Goal: Task Accomplishment & Management: Use online tool/utility

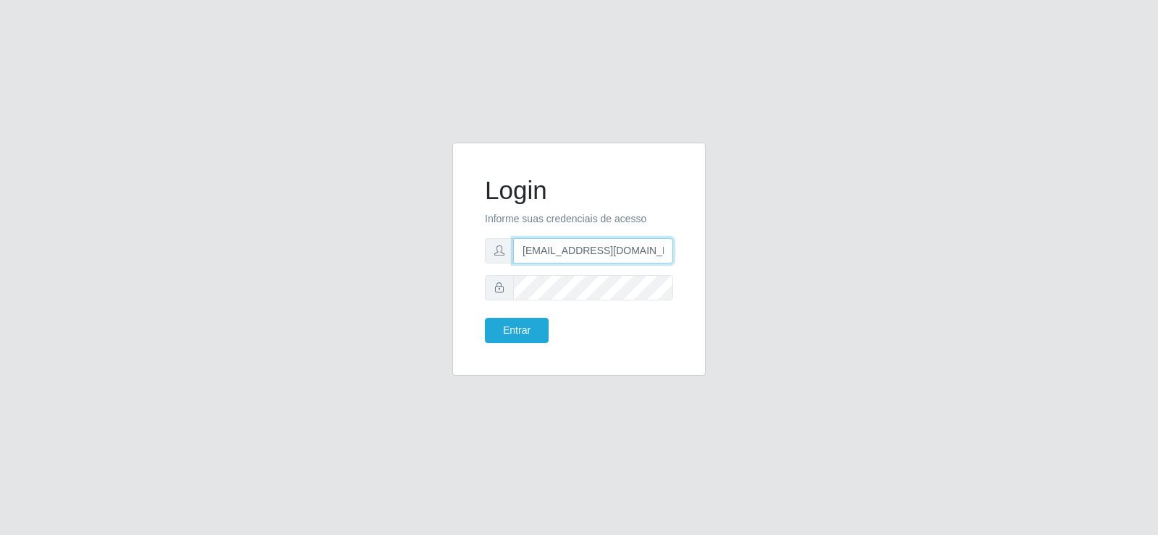
drag, startPoint x: 623, startPoint y: 255, endPoint x: 413, endPoint y: 255, distance: 209.2
click at [413, 255] on div "Login Informe suas credenciais de acesso [EMAIL_ADDRESS][DOMAIN_NAME] Entrar" at bounding box center [579, 268] width 825 height 251
type input "@[DOMAIN_NAME]"
drag, startPoint x: 547, startPoint y: 260, endPoint x: 432, endPoint y: 265, distance: 114.5
click at [433, 264] on div "Login Informe suas credenciais de acesso @[DOMAIN_NAME] Entrar" at bounding box center [579, 268] width 825 height 251
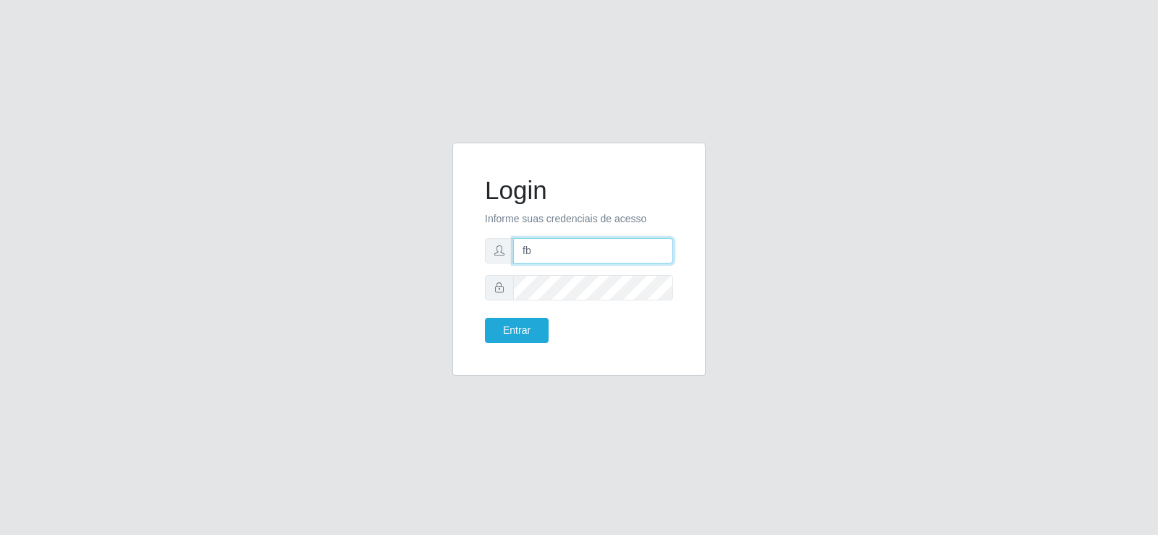
type input "[EMAIL_ADDRESS][DOMAIN_NAME]"
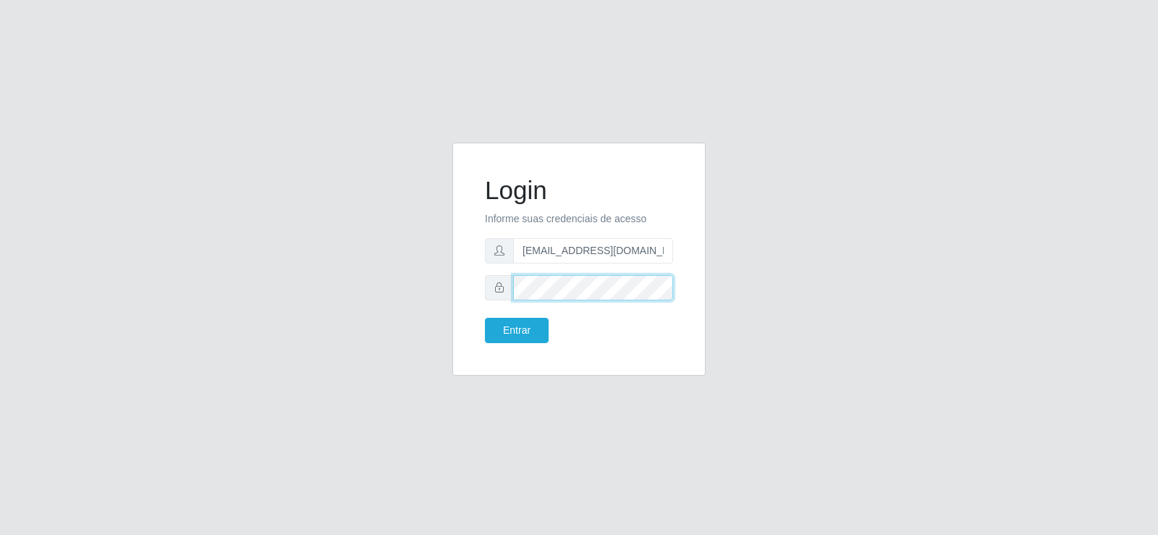
click at [435, 313] on div "Login Informe suas credenciais de acesso [EMAIL_ADDRESS][DOMAIN_NAME] Entrar" at bounding box center [579, 268] width 825 height 251
click at [521, 324] on button "Entrar" at bounding box center [517, 330] width 64 height 25
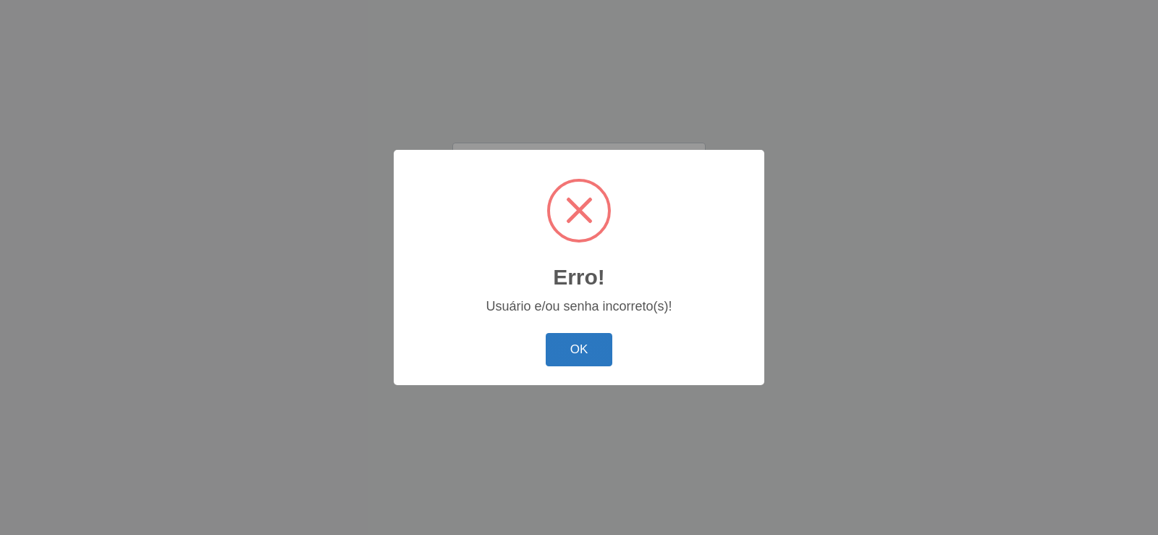
click at [569, 353] on button "OK" at bounding box center [579, 350] width 67 height 34
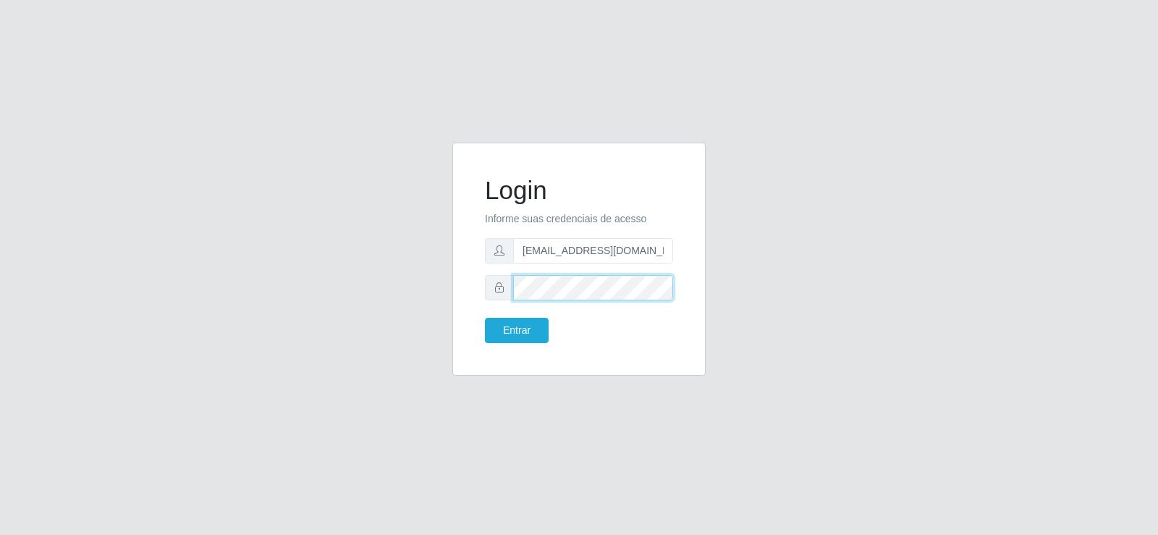
click at [440, 285] on div "Login Informe suas credenciais de acesso [EMAIL_ADDRESS][DOMAIN_NAME] Entrar" at bounding box center [579, 268] width 825 height 251
click at [520, 324] on button "Entrar" at bounding box center [517, 330] width 64 height 25
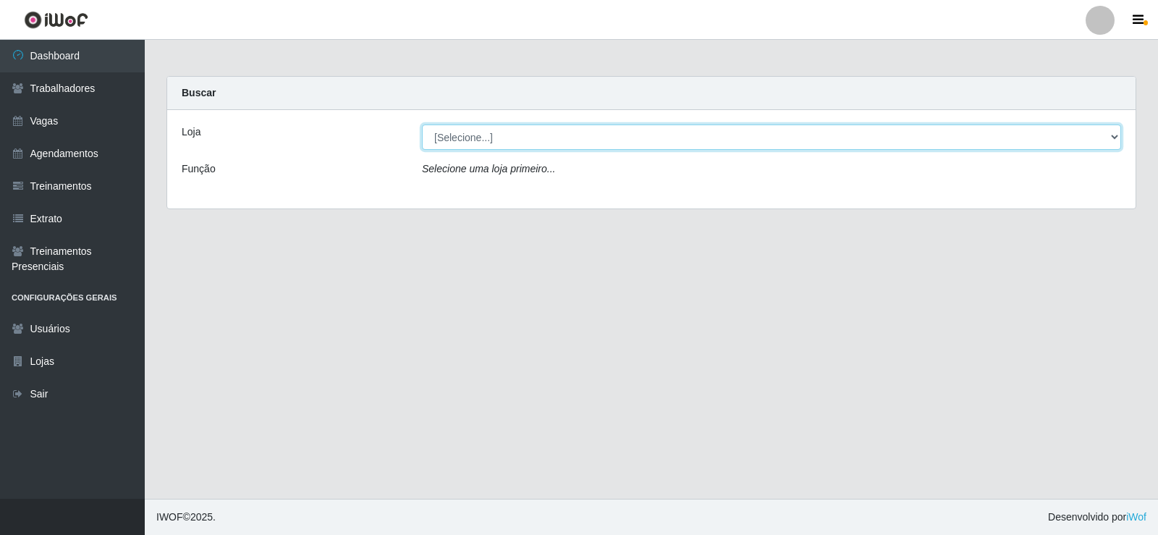
click at [483, 138] on select "[Selecione...] Supermercado Tadeu - [GEOGRAPHIC_DATA]" at bounding box center [771, 137] width 699 height 25
select select "195"
click at [422, 125] on select "[Selecione...] Supermercado Tadeu - [GEOGRAPHIC_DATA]" at bounding box center [771, 137] width 699 height 25
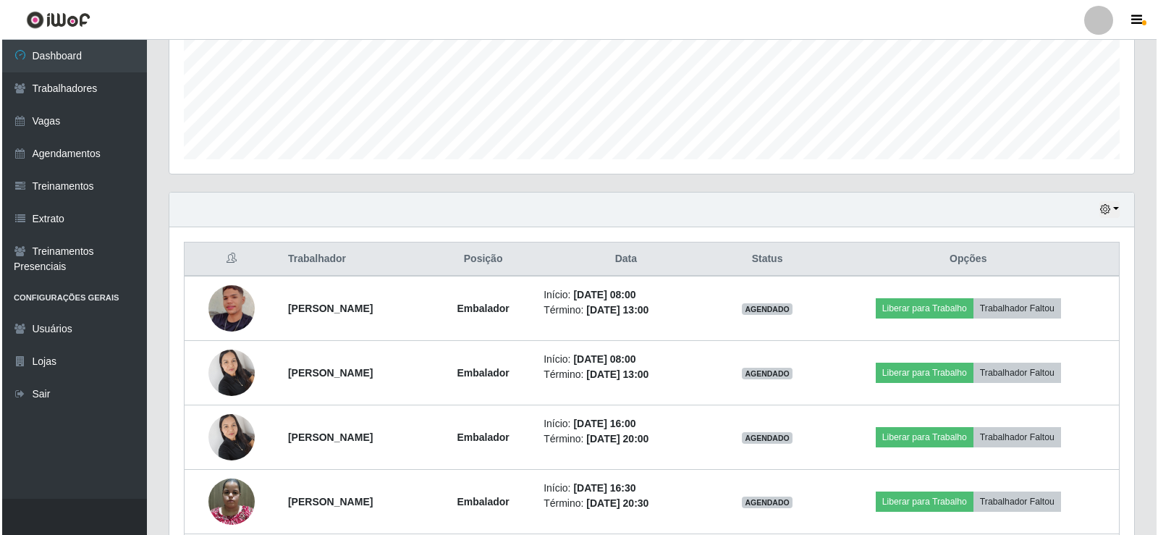
scroll to position [491, 0]
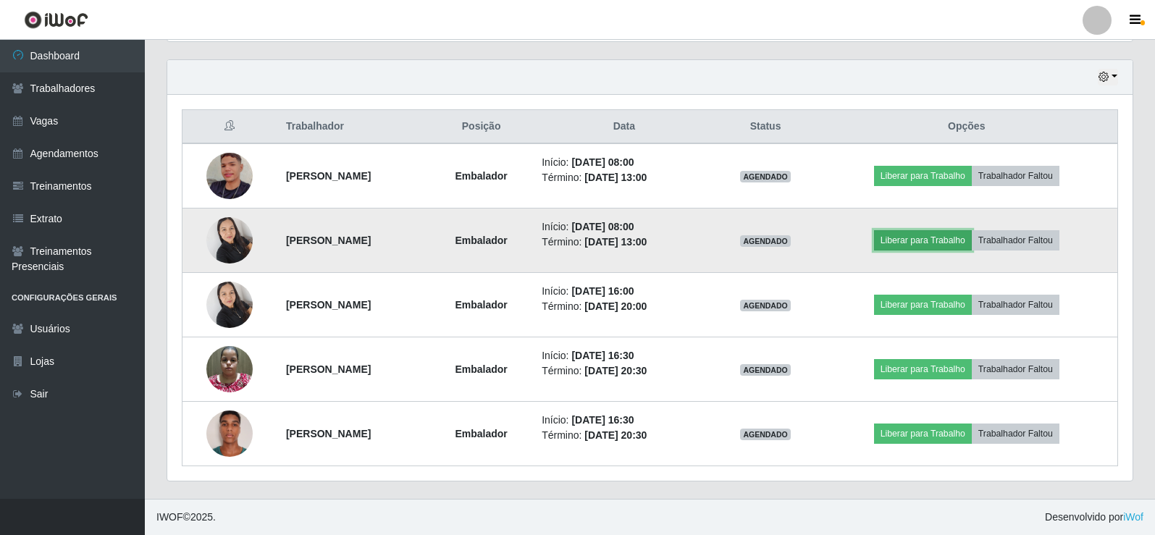
click at [956, 240] on button "Liberar para Trabalho" at bounding box center [923, 240] width 98 height 20
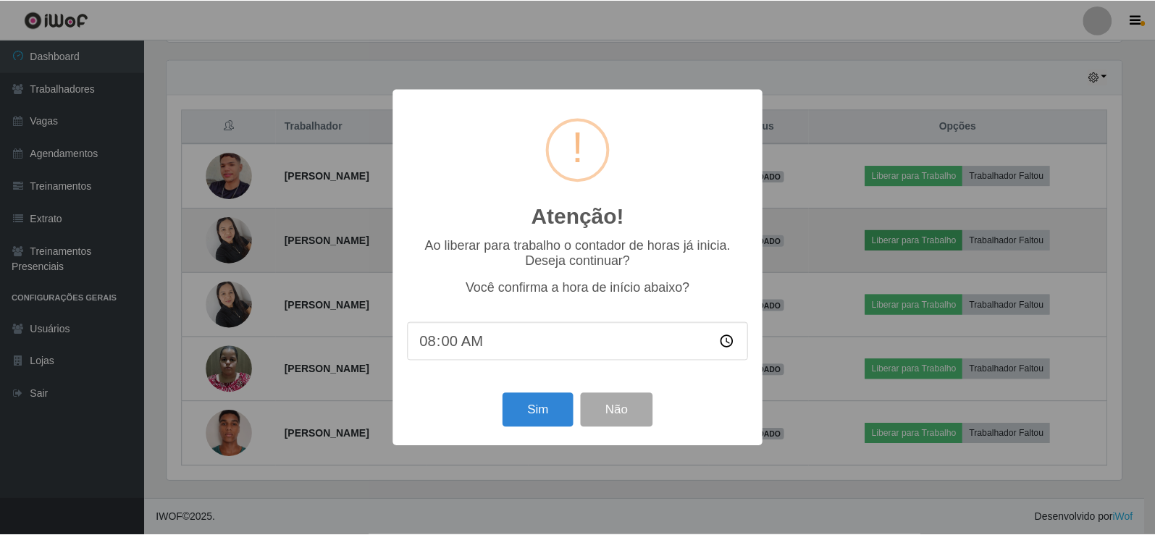
scroll to position [300, 958]
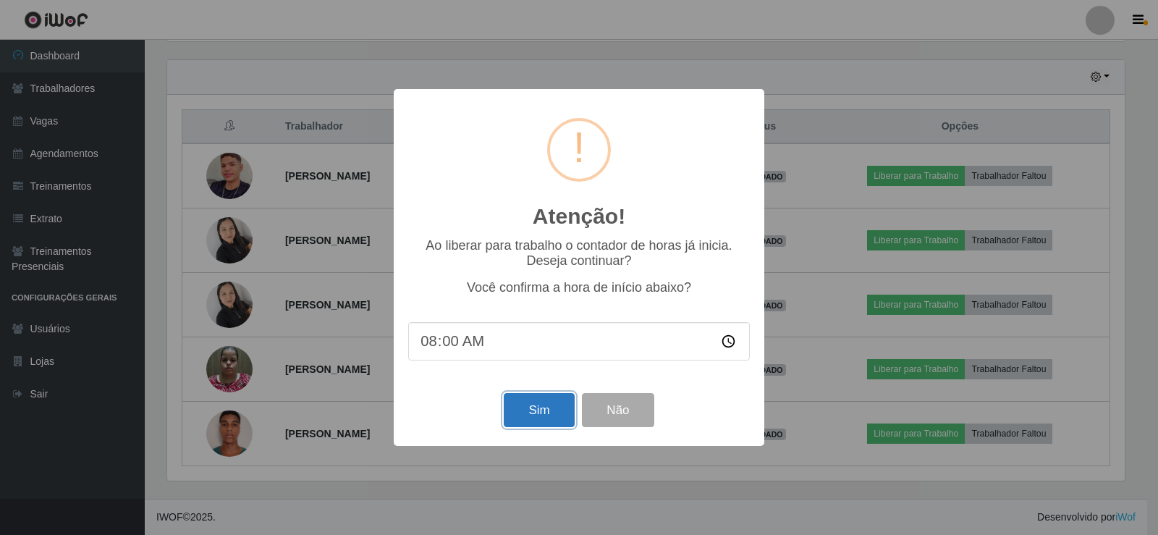
click at [538, 411] on button "Sim" at bounding box center [539, 410] width 70 height 34
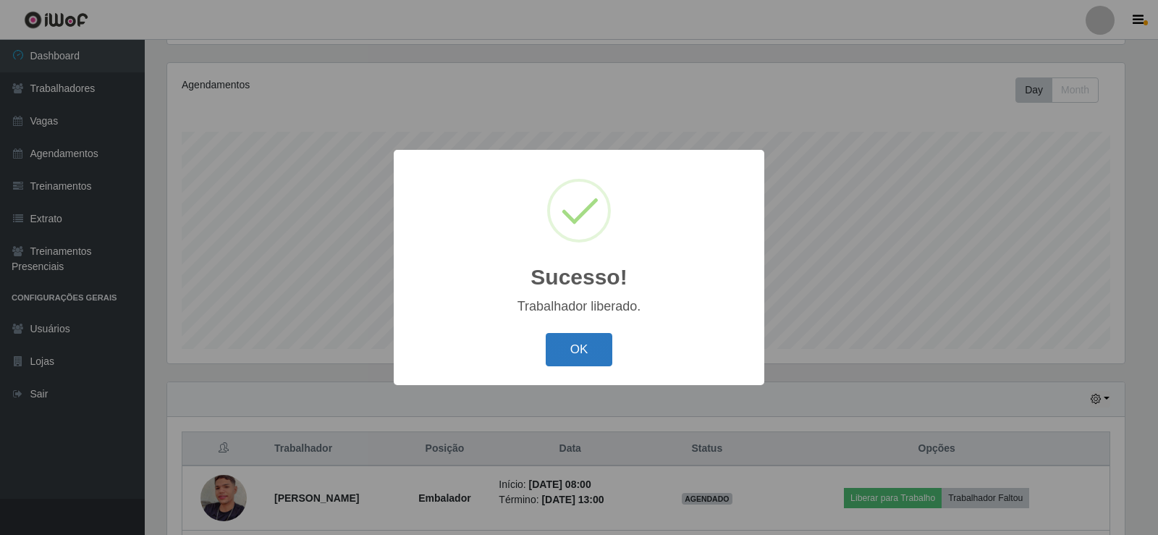
drag, startPoint x: 592, startPoint y: 352, endPoint x: 575, endPoint y: 338, distance: 21.6
click at [584, 346] on button "OK" at bounding box center [579, 350] width 67 height 34
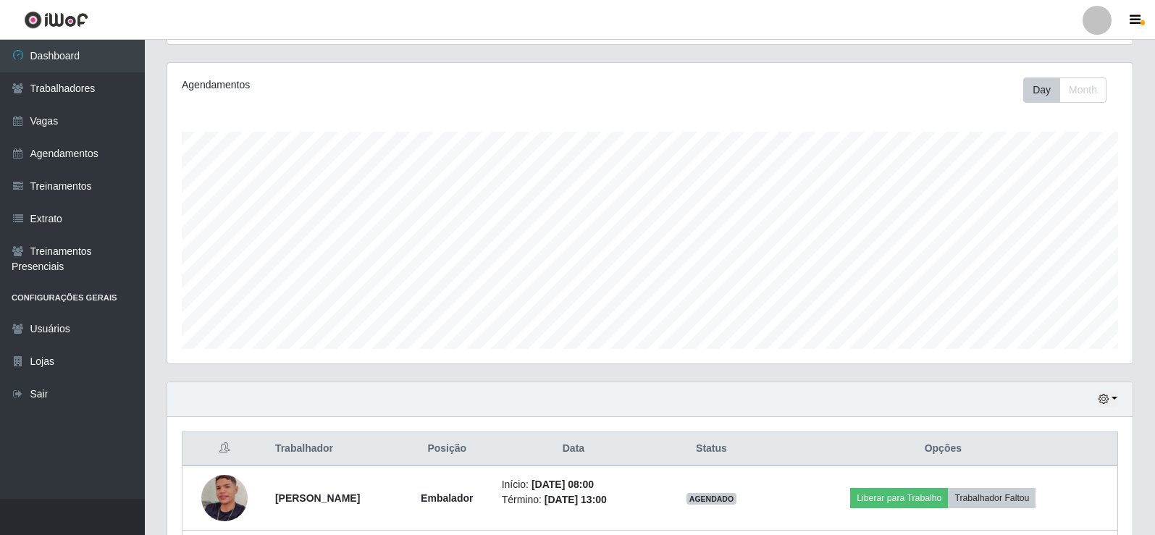
scroll to position [491, 0]
